Goal: Transaction & Acquisition: Purchase product/service

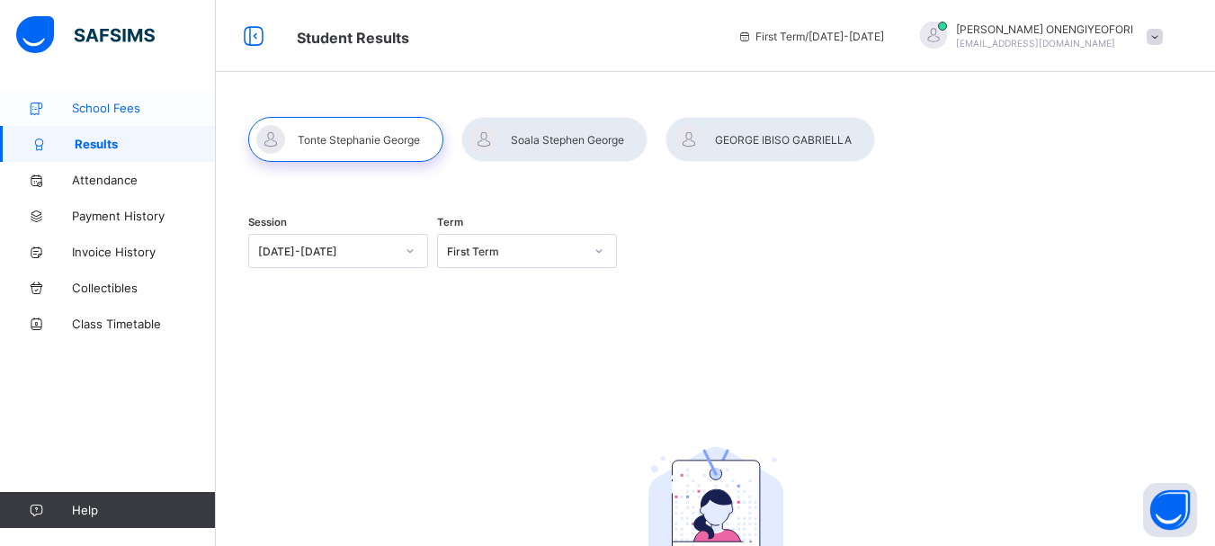
click at [118, 113] on span "School Fees" at bounding box center [144, 108] width 144 height 14
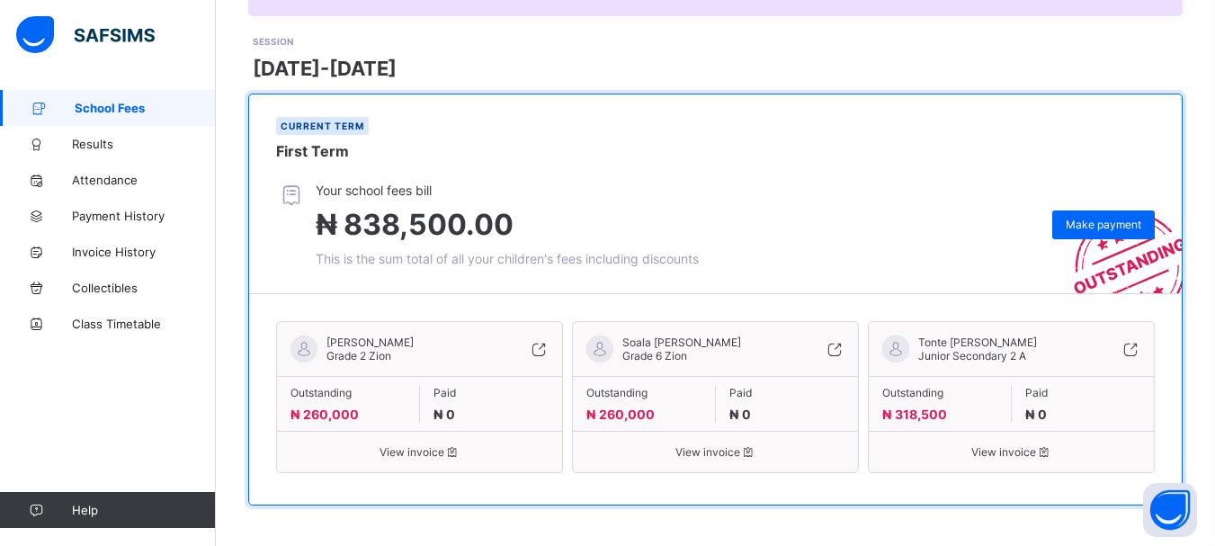
scroll to position [239, 0]
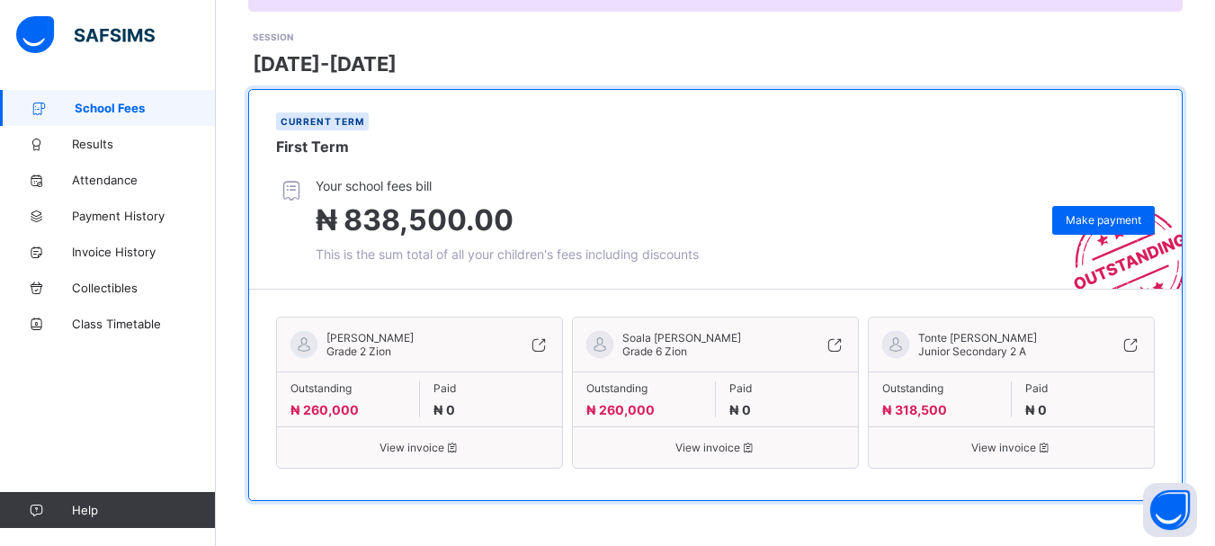
click at [1003, 450] on span "View invoice" at bounding box center [1011, 447] width 258 height 13
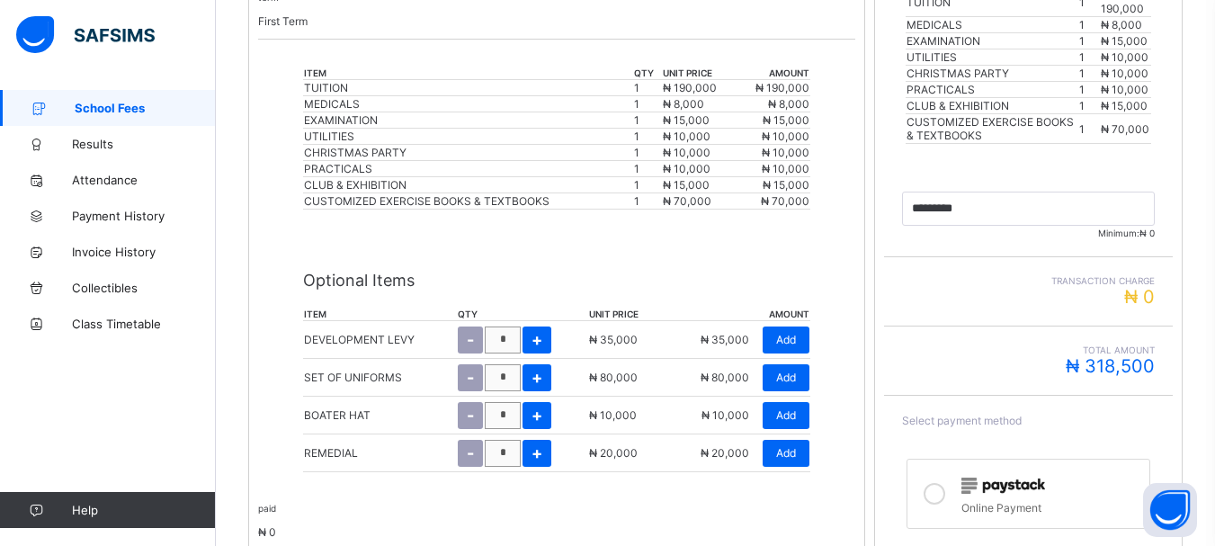
scroll to position [534, 0]
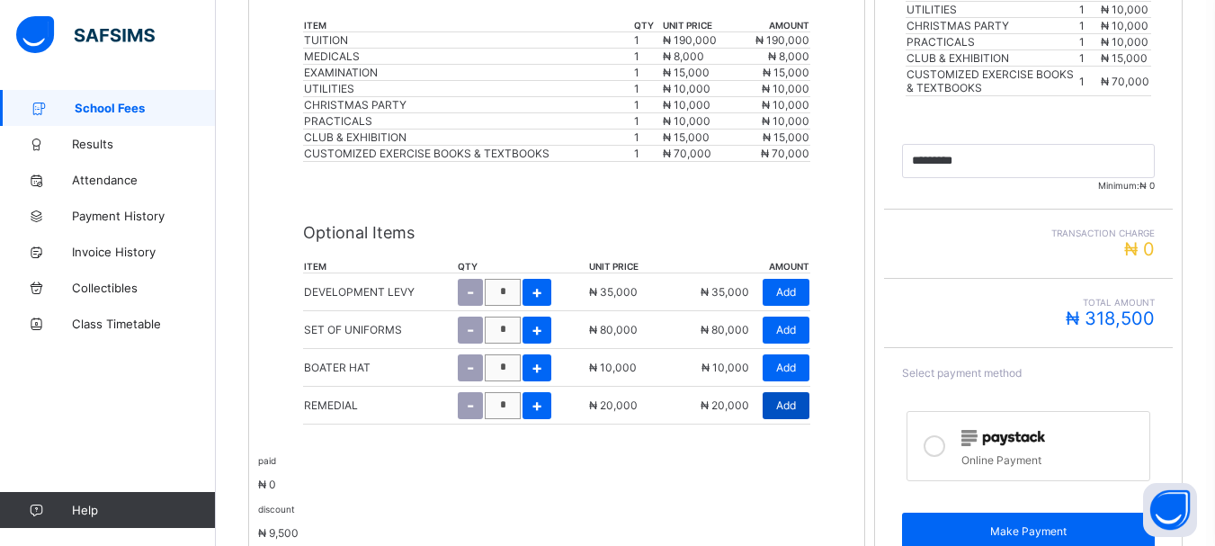
click at [793, 403] on span "Add" at bounding box center [786, 404] width 20 height 13
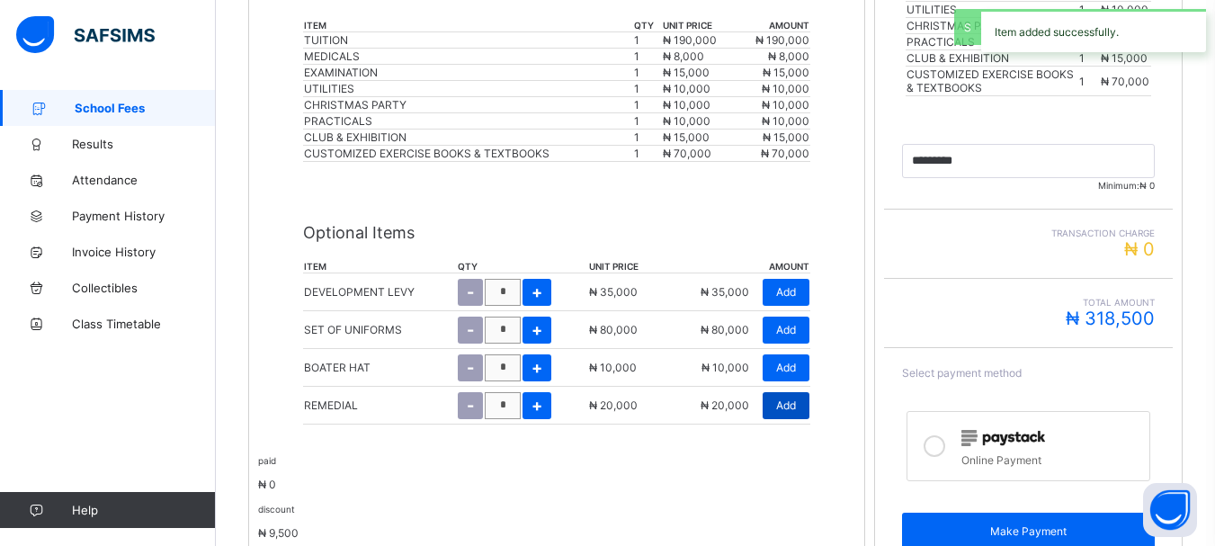
type input "*********"
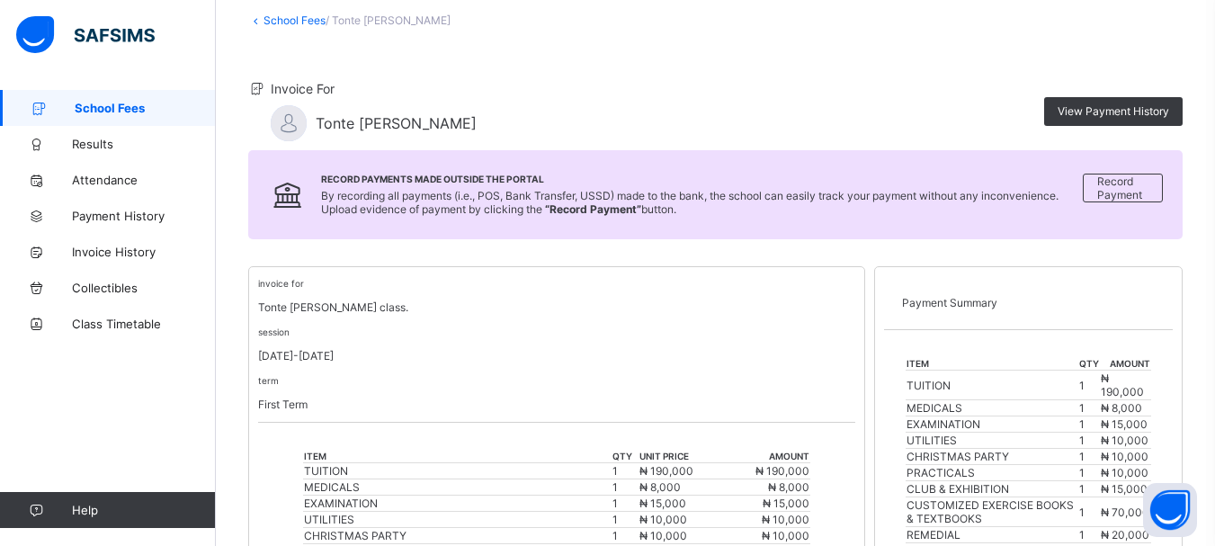
scroll to position [0, 0]
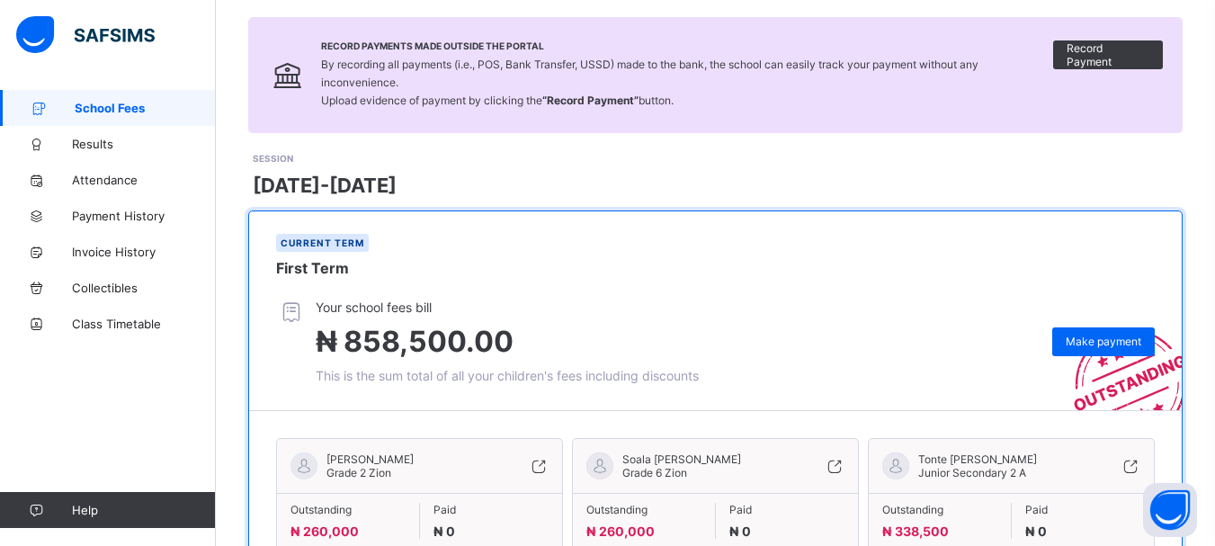
scroll to position [239, 0]
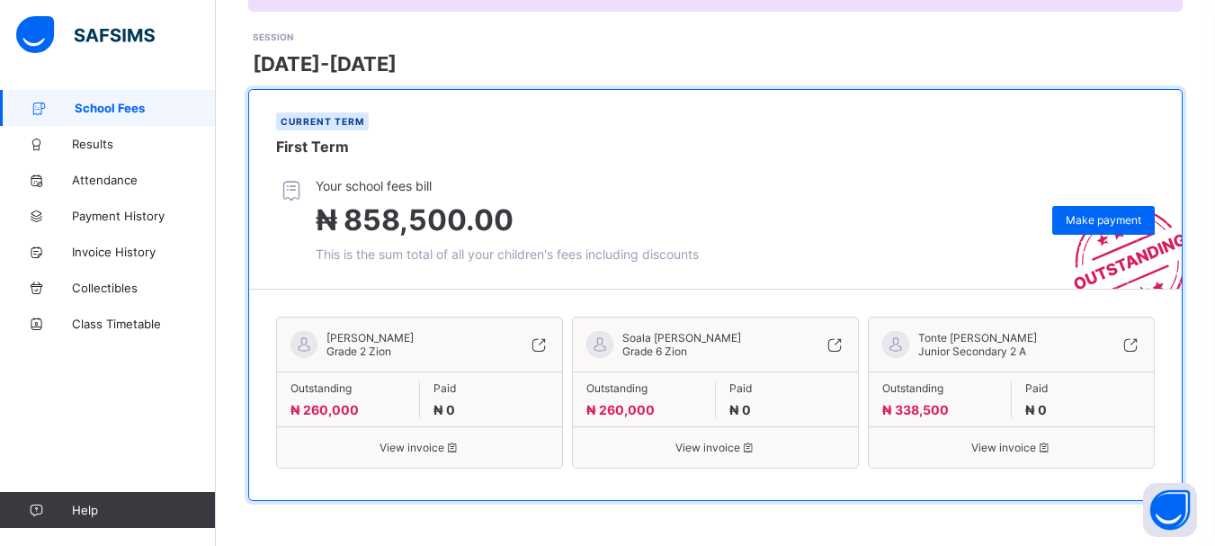
click at [1017, 450] on span "View invoice" at bounding box center [1011, 447] width 258 height 13
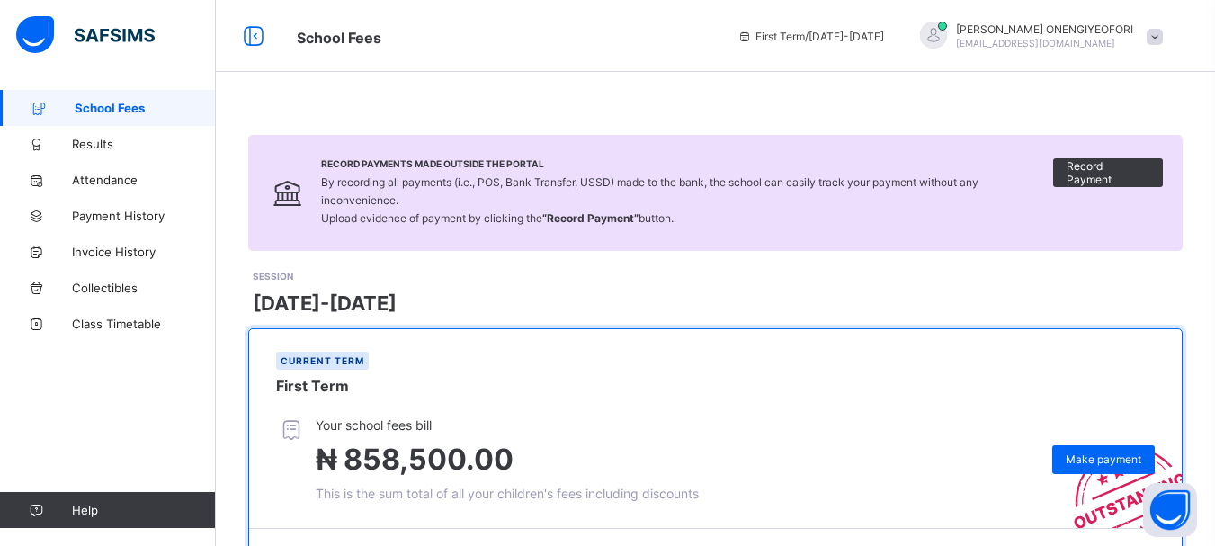
scroll to position [239, 0]
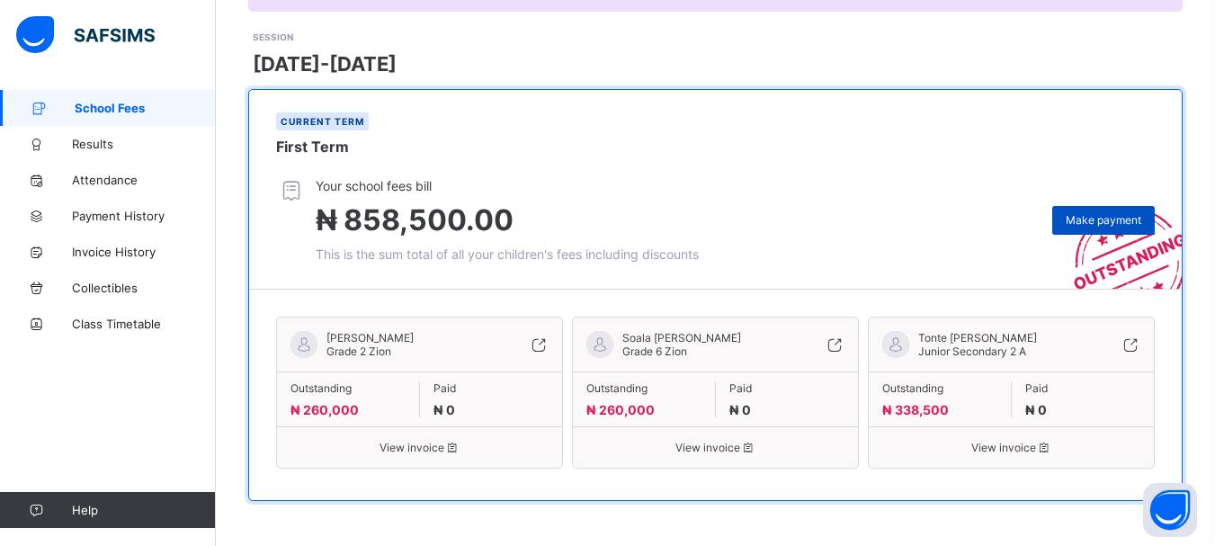
click at [1107, 215] on span "Make payment" at bounding box center [1103, 219] width 76 height 13
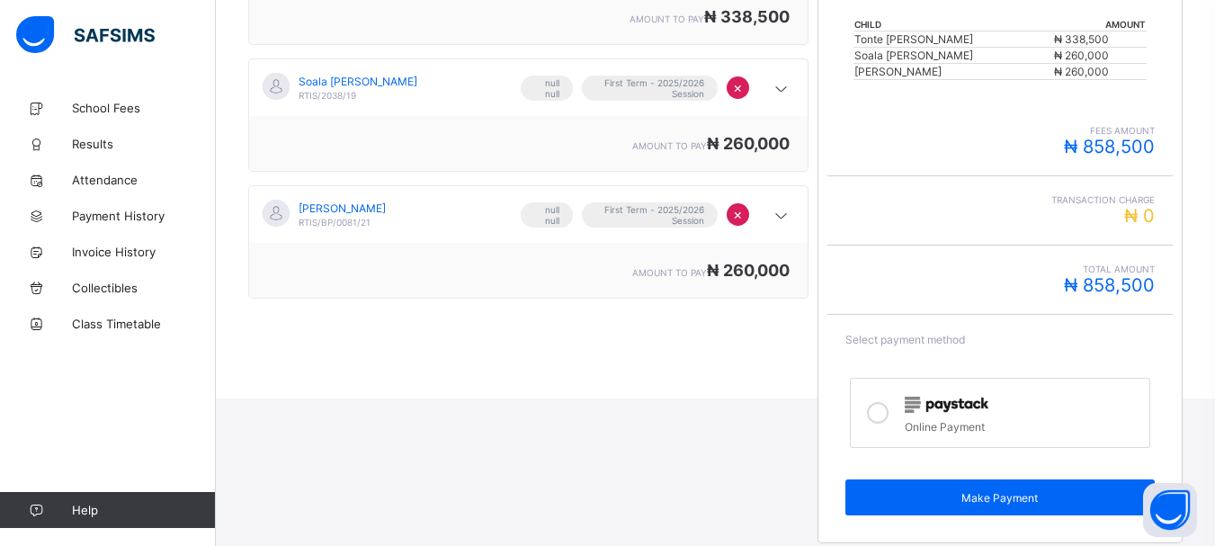
scroll to position [410, 0]
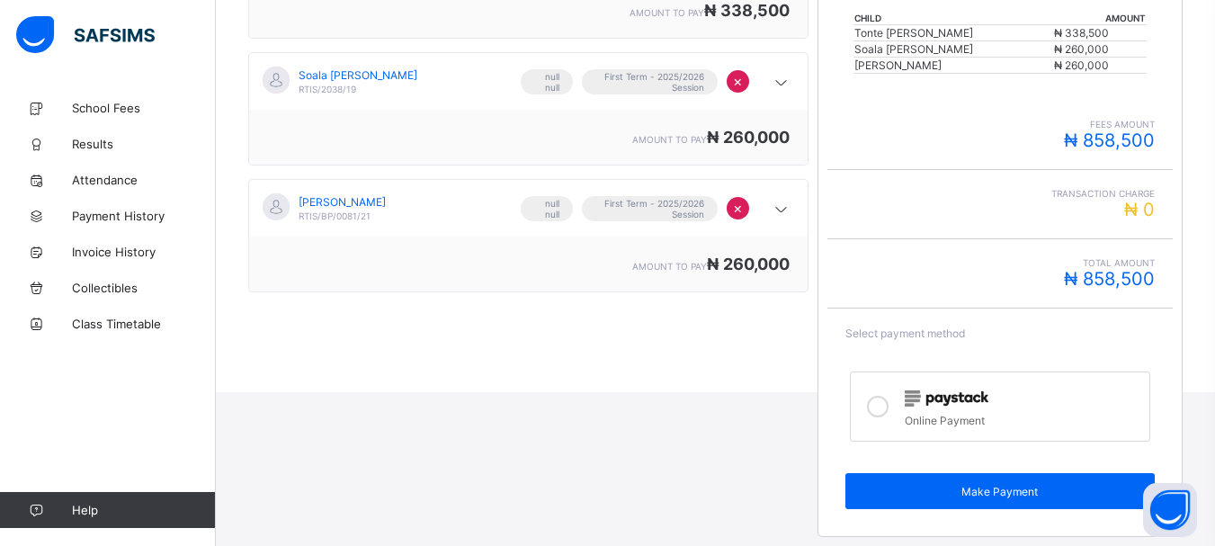
click at [878, 409] on icon at bounding box center [878, 407] width 22 height 22
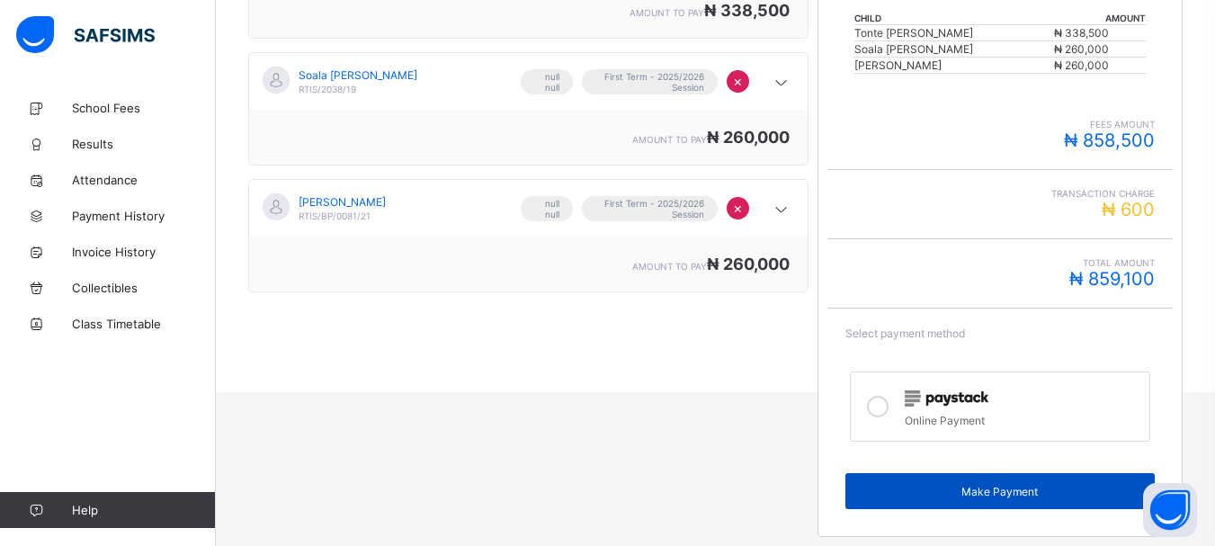
click at [982, 491] on span "Make Payment" at bounding box center [999, 491] width 281 height 13
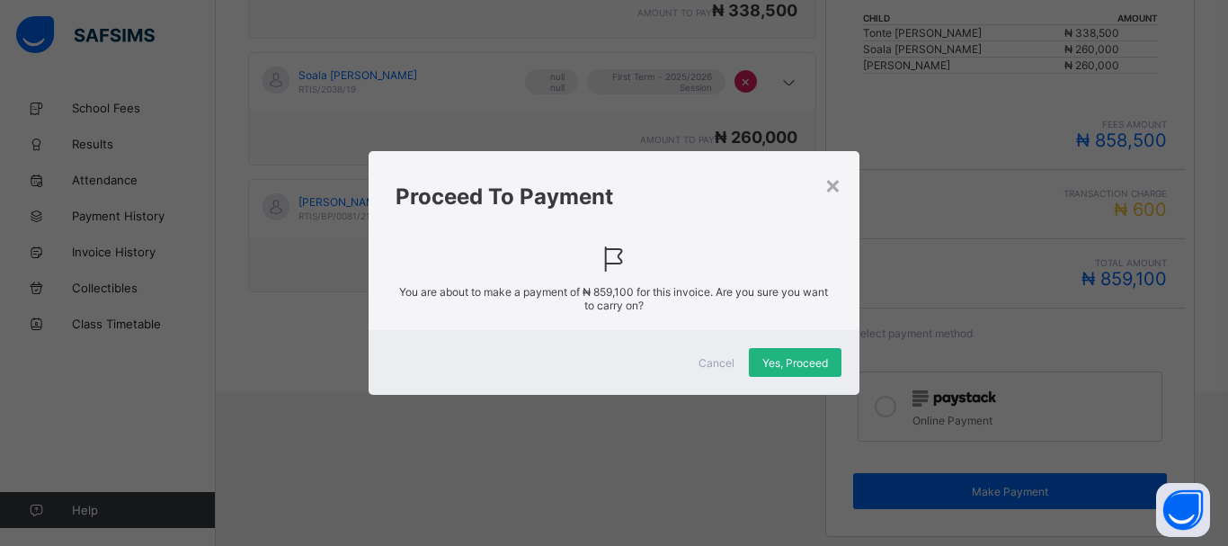
click at [796, 362] on span "Yes, Proceed" at bounding box center [795, 362] width 66 height 13
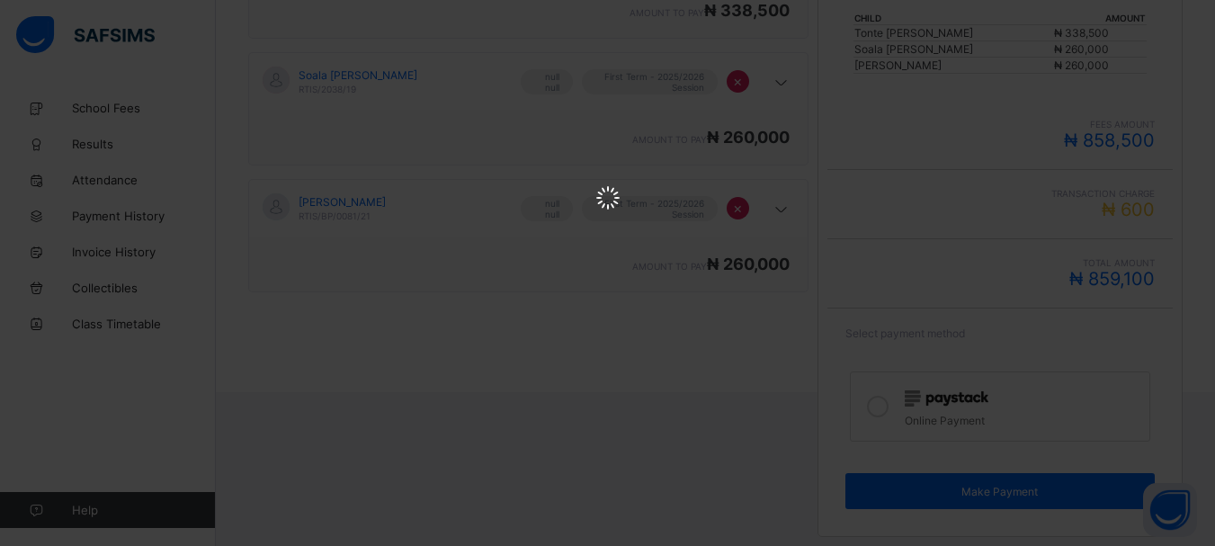
scroll to position [0, 0]
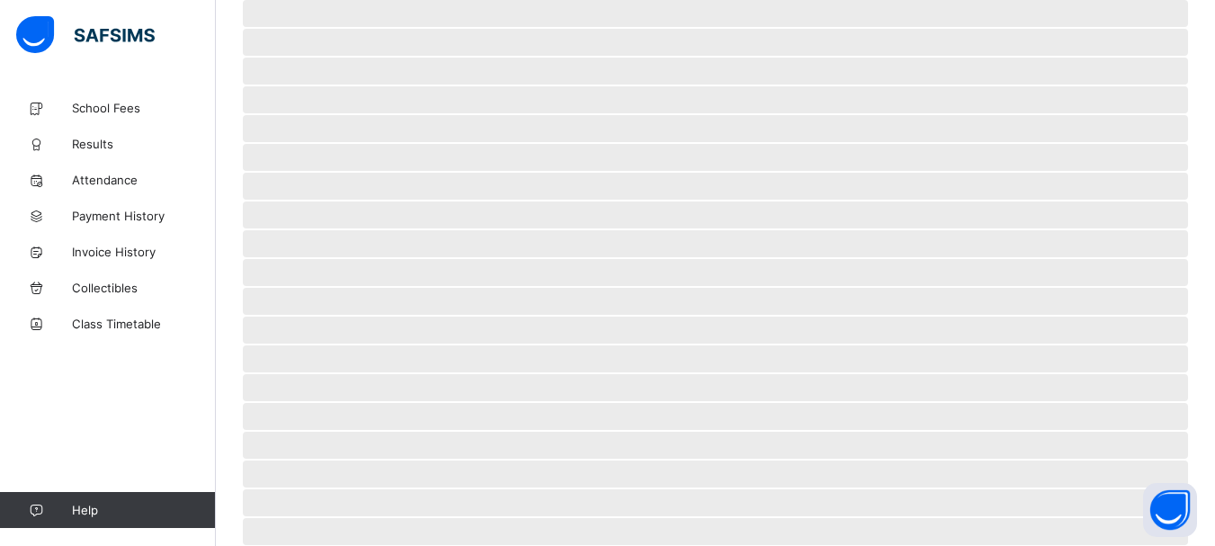
scroll to position [142, 0]
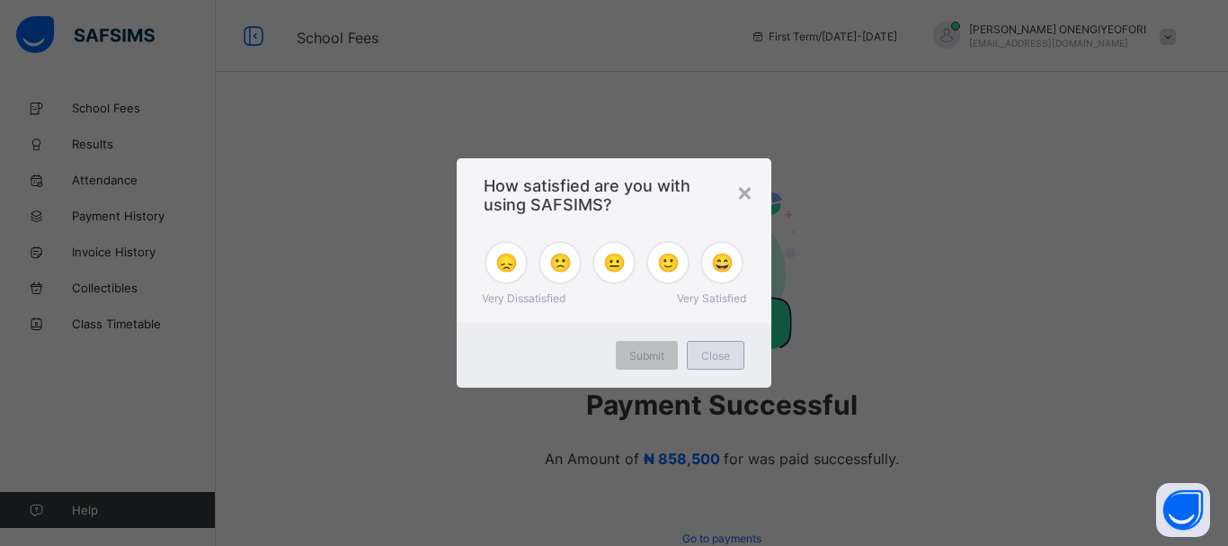
click at [718, 354] on span "Close" at bounding box center [715, 355] width 29 height 13
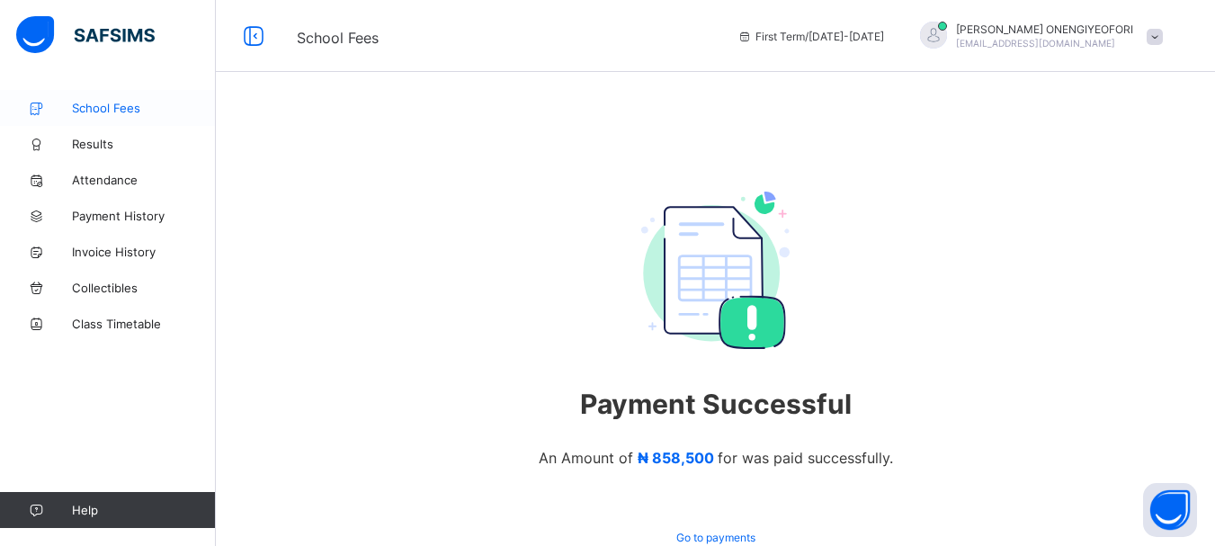
click at [111, 108] on span "School Fees" at bounding box center [144, 108] width 144 height 14
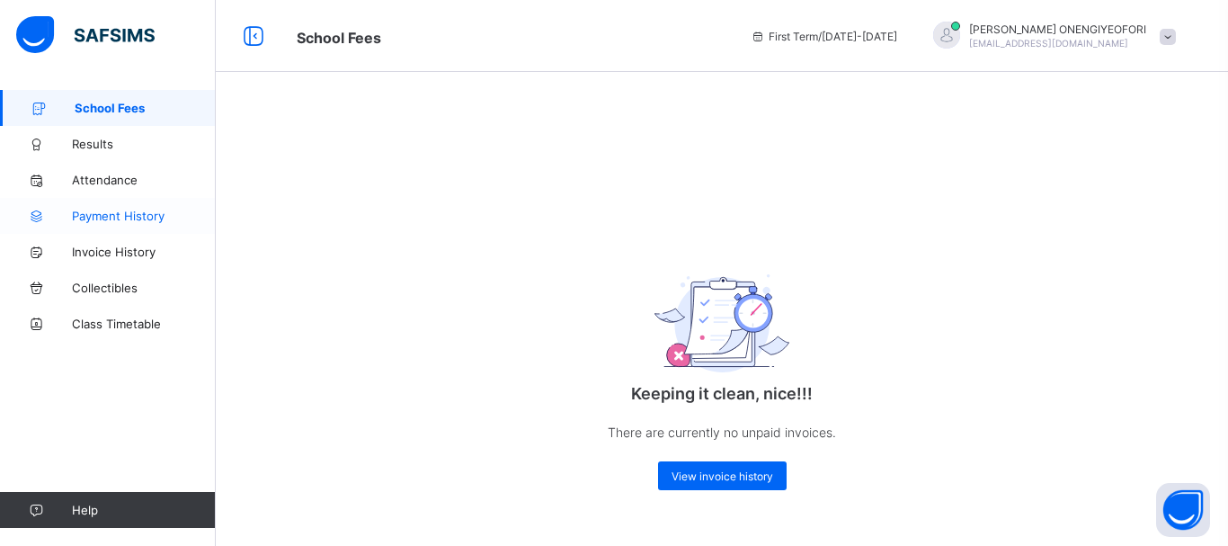
click at [133, 220] on span "Payment History" at bounding box center [144, 216] width 144 height 14
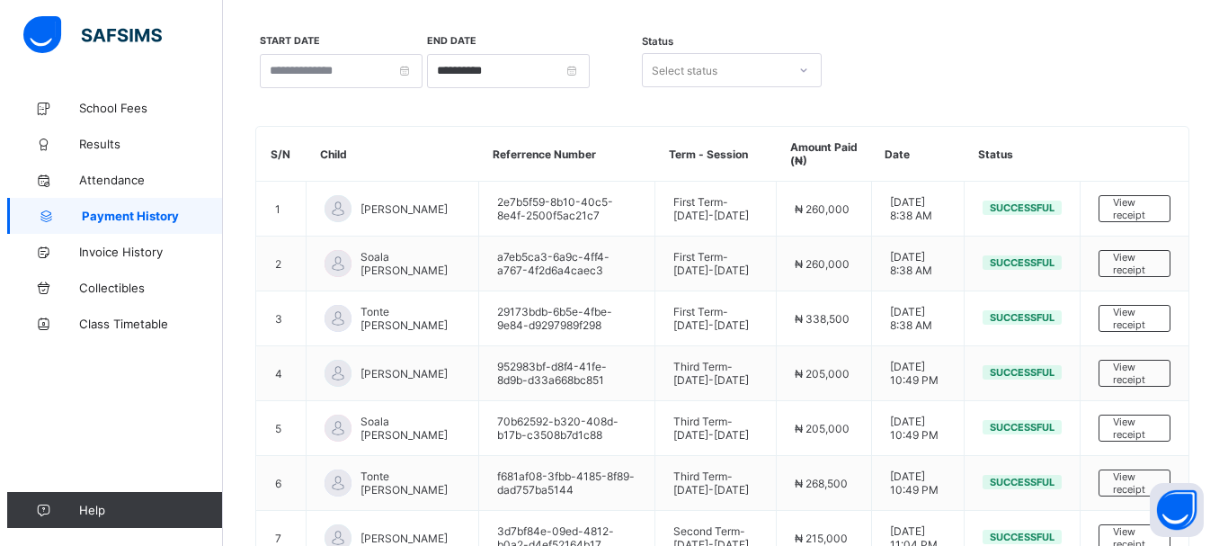
scroll to position [94, 0]
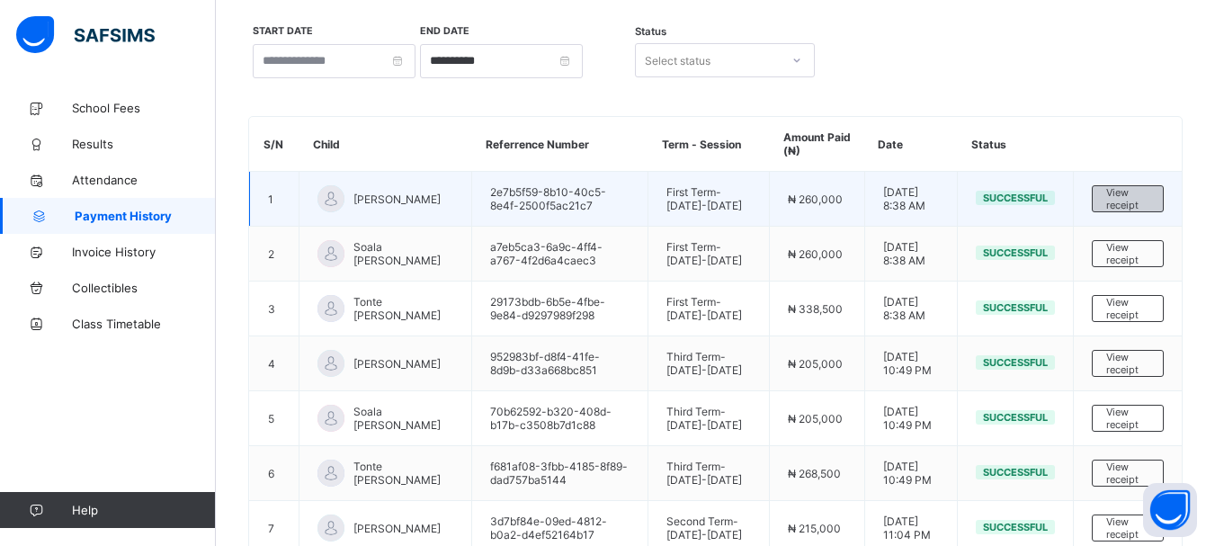
click at [1130, 200] on span "View receipt" at bounding box center [1127, 198] width 43 height 25
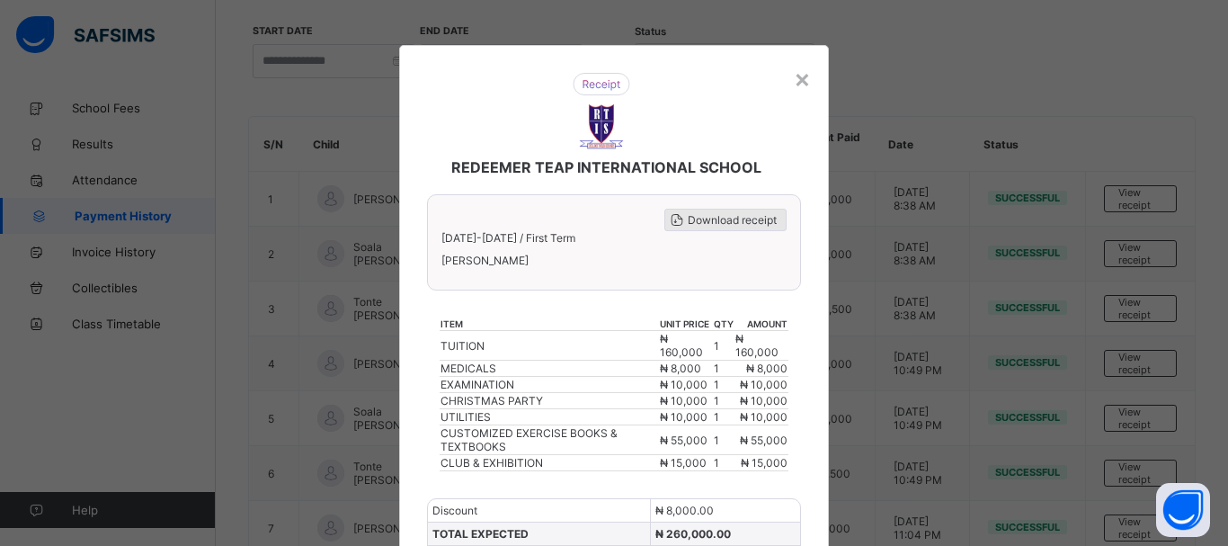
click at [719, 224] on span "Download receipt" at bounding box center [732, 219] width 89 height 13
click at [739, 221] on span "Download receipt" at bounding box center [732, 219] width 89 height 13
click at [798, 82] on div "×" at bounding box center [802, 78] width 17 height 31
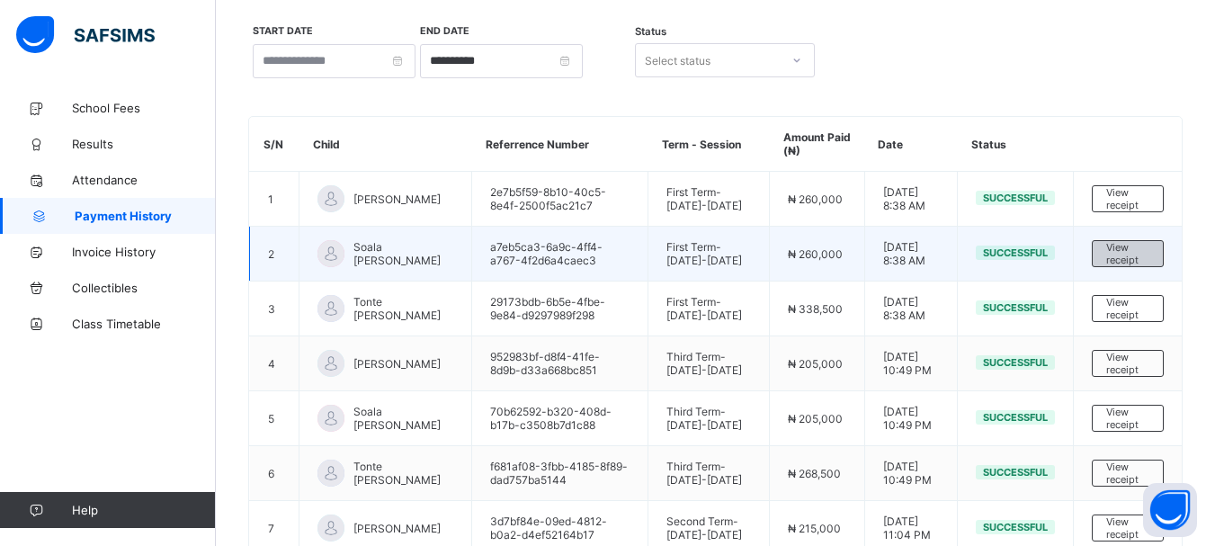
click at [1142, 251] on span "View receipt" at bounding box center [1127, 253] width 43 height 25
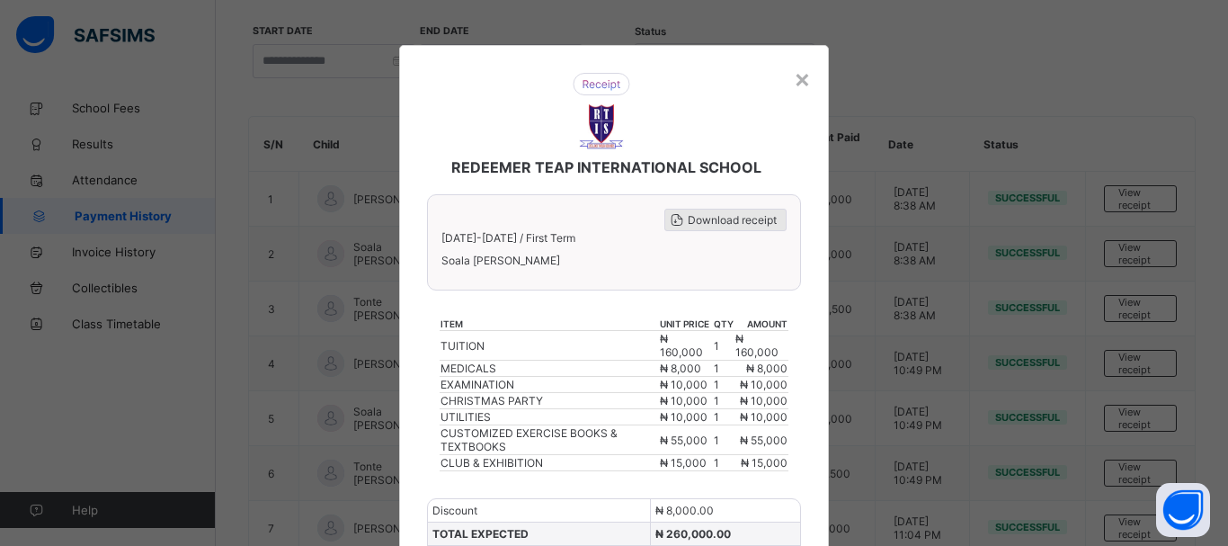
click at [718, 218] on span "Download receipt" at bounding box center [732, 219] width 89 height 13
click at [794, 78] on div "×" at bounding box center [802, 78] width 17 height 31
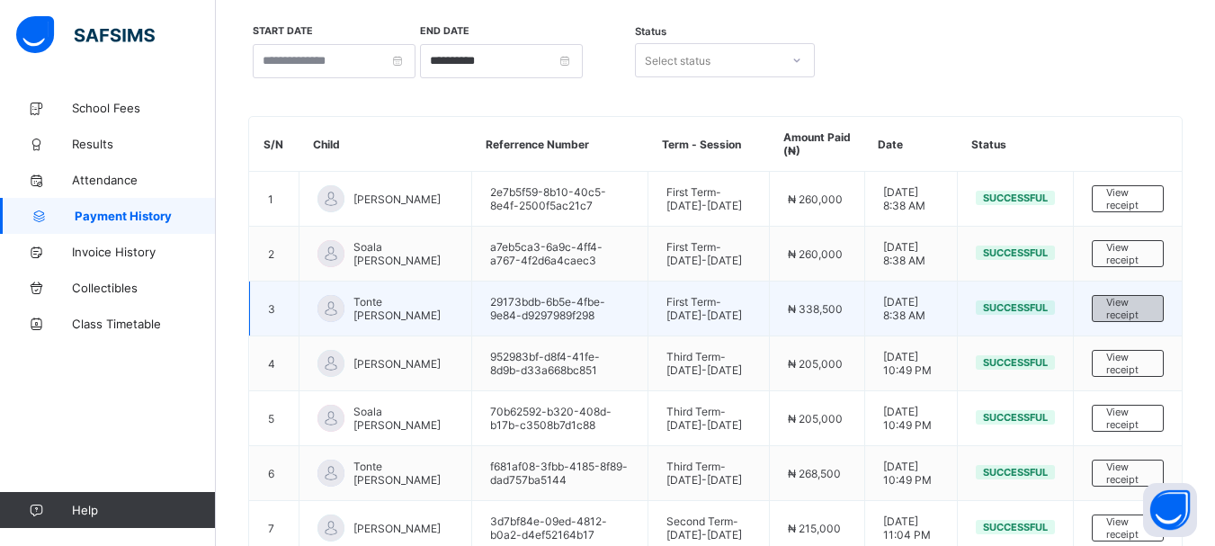
click at [1128, 309] on span "View receipt" at bounding box center [1127, 308] width 43 height 25
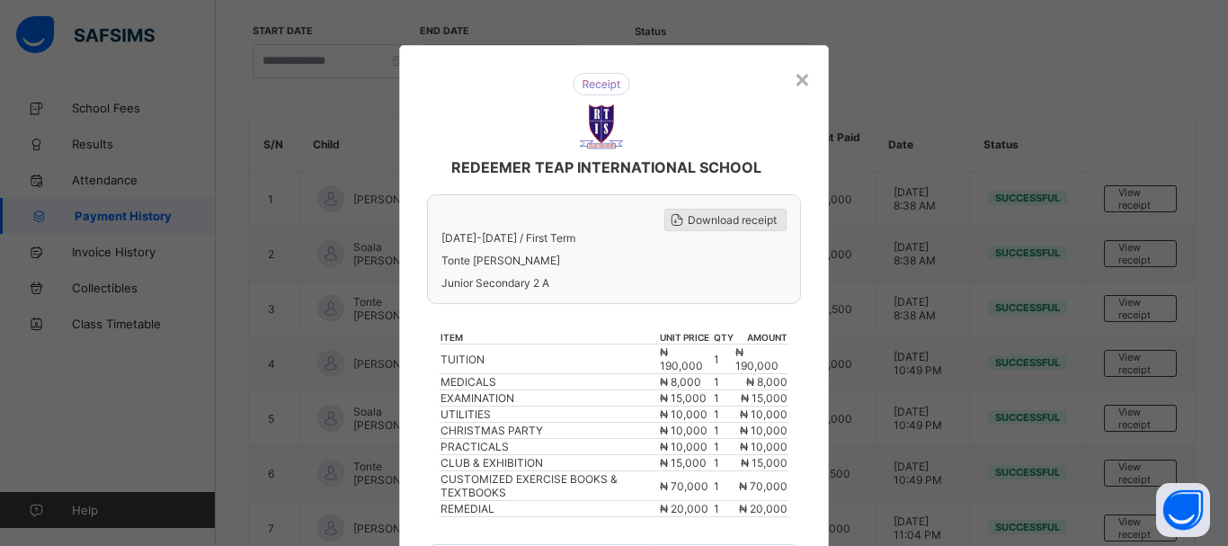
click at [746, 215] on span "Download receipt" at bounding box center [732, 219] width 89 height 13
click at [795, 80] on div "×" at bounding box center [802, 78] width 17 height 31
